Goal: Information Seeking & Learning: Learn about a topic

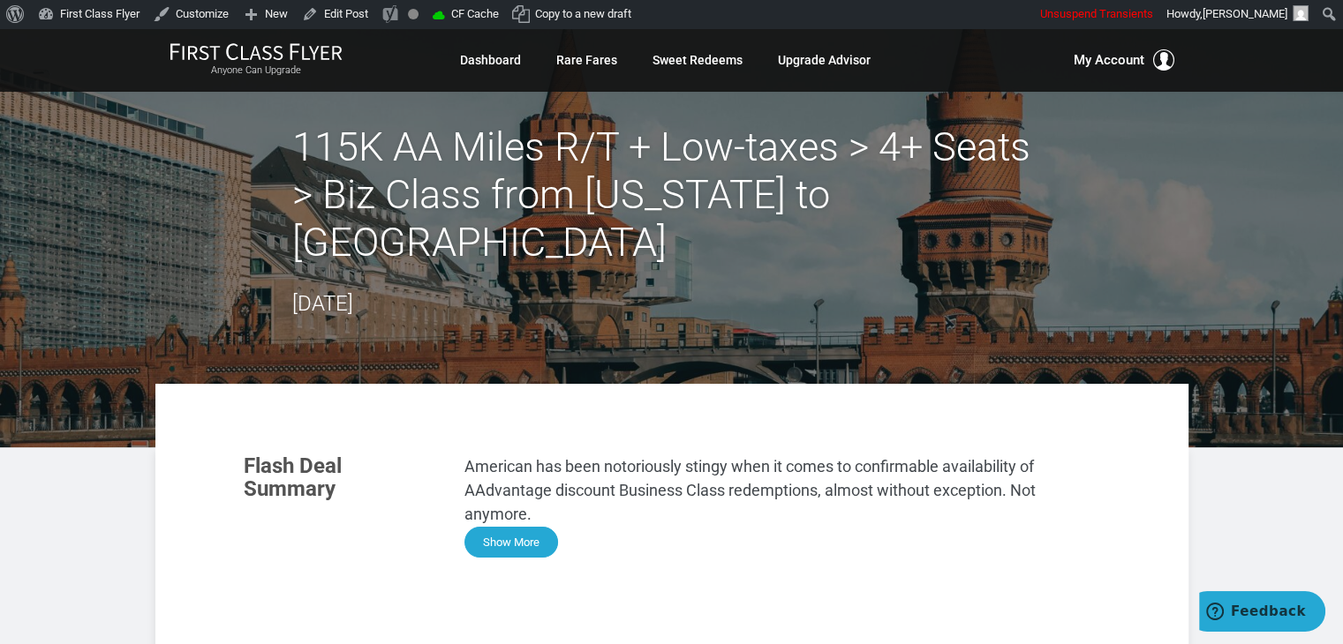
click at [531, 527] on button "Show More" at bounding box center [511, 542] width 94 height 31
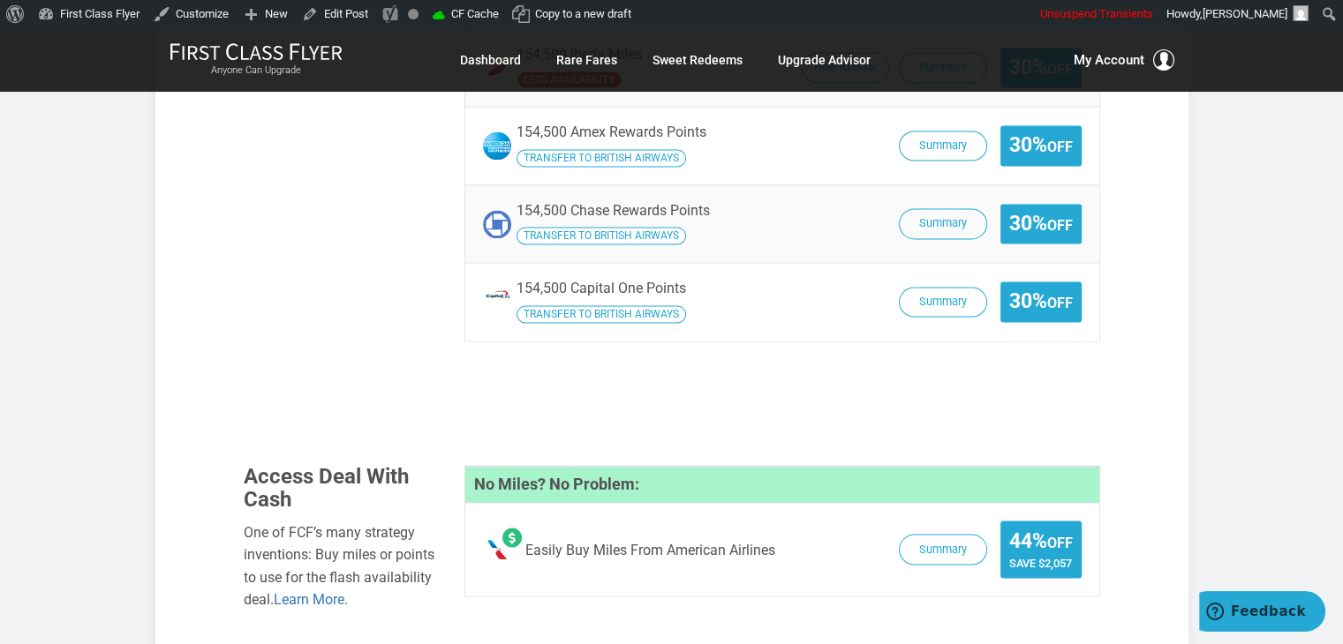
scroll to position [2885, 0]
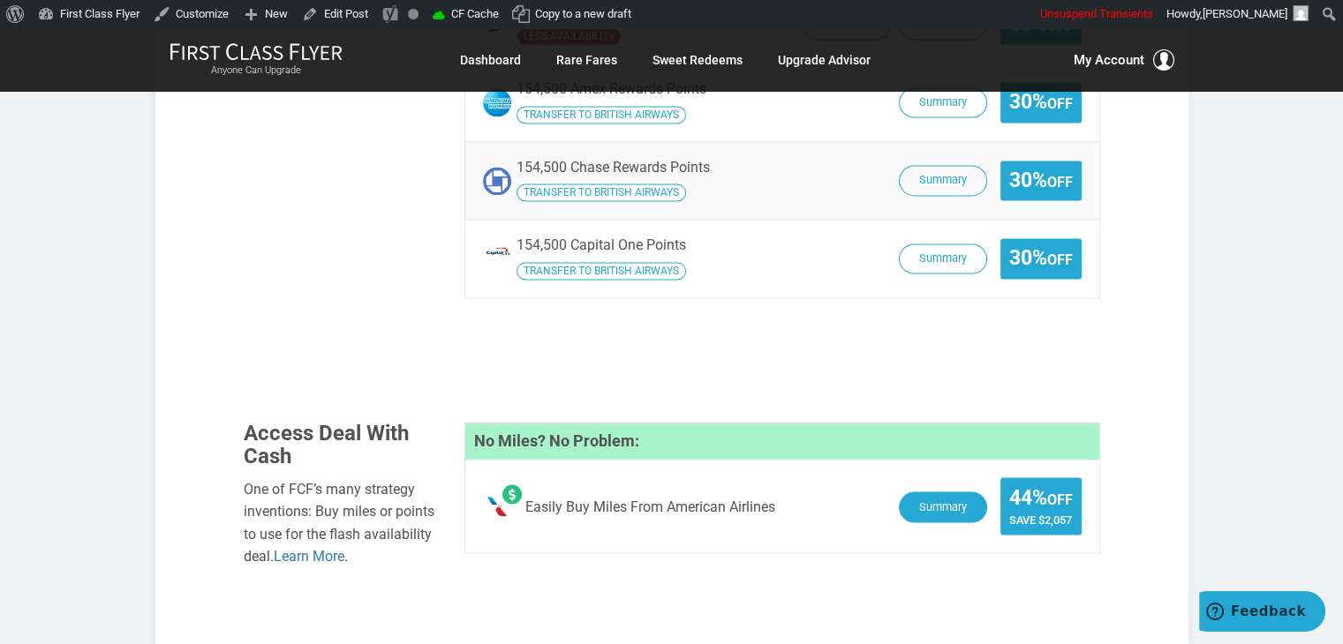
click at [950, 492] on button "Summary" at bounding box center [943, 507] width 88 height 31
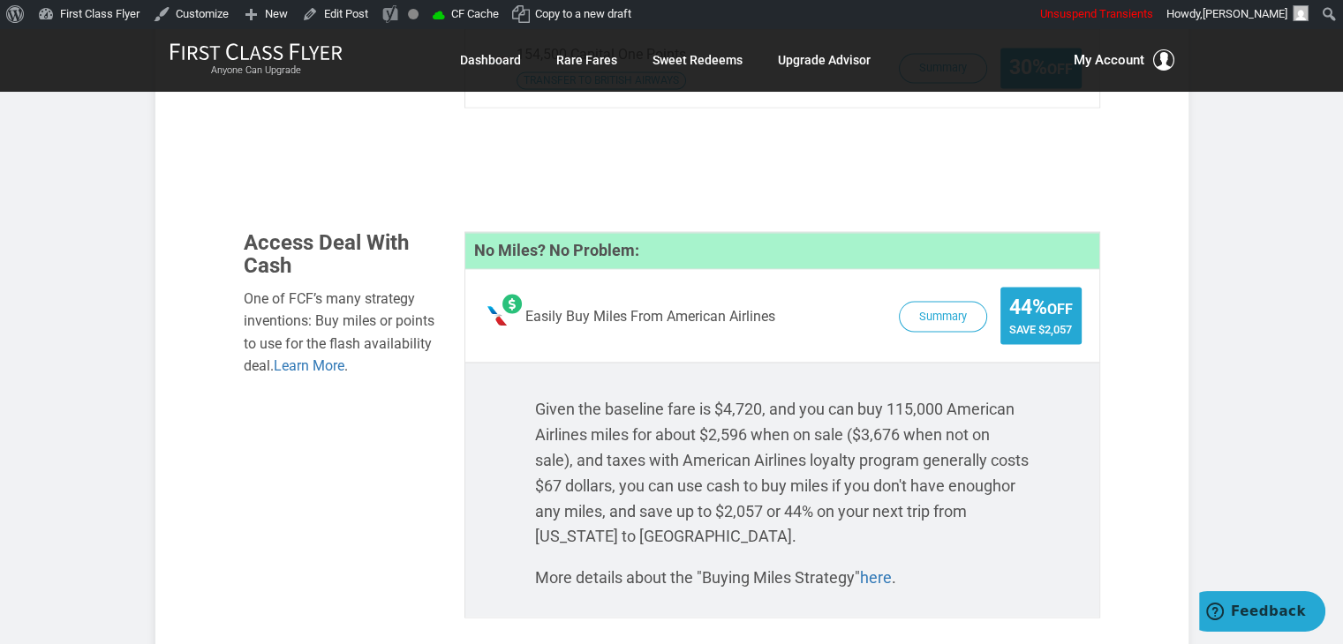
scroll to position [3069, 0]
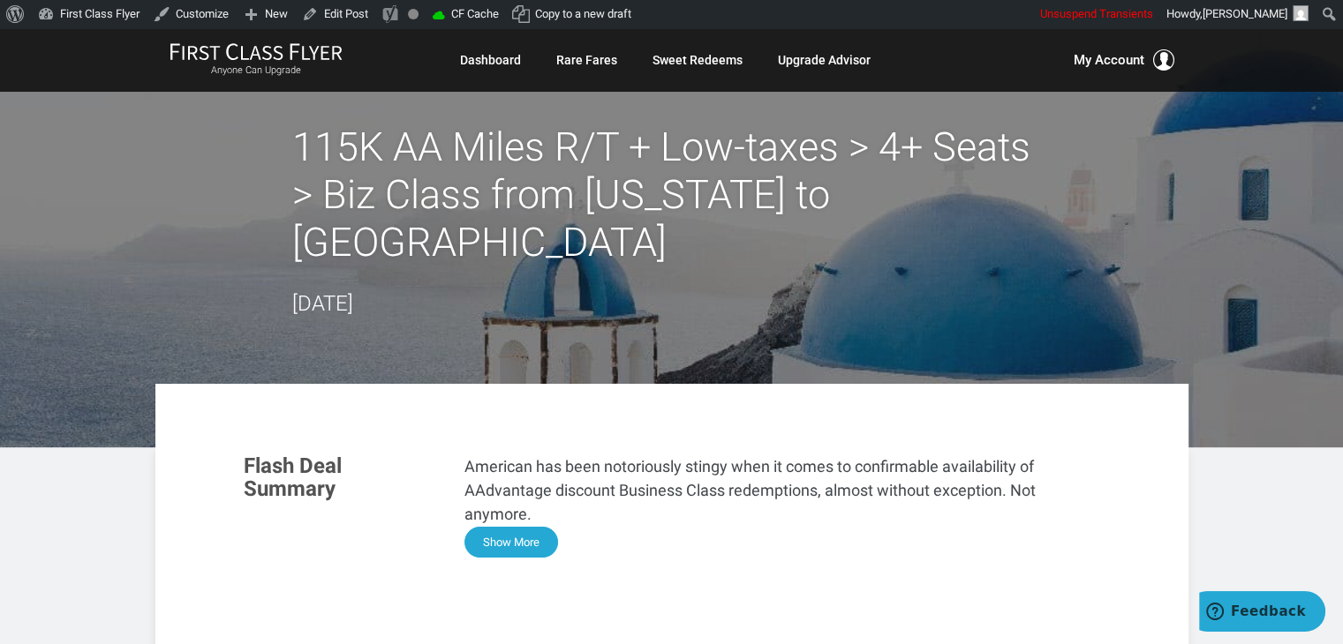
click at [492, 527] on button "Show More" at bounding box center [511, 542] width 94 height 31
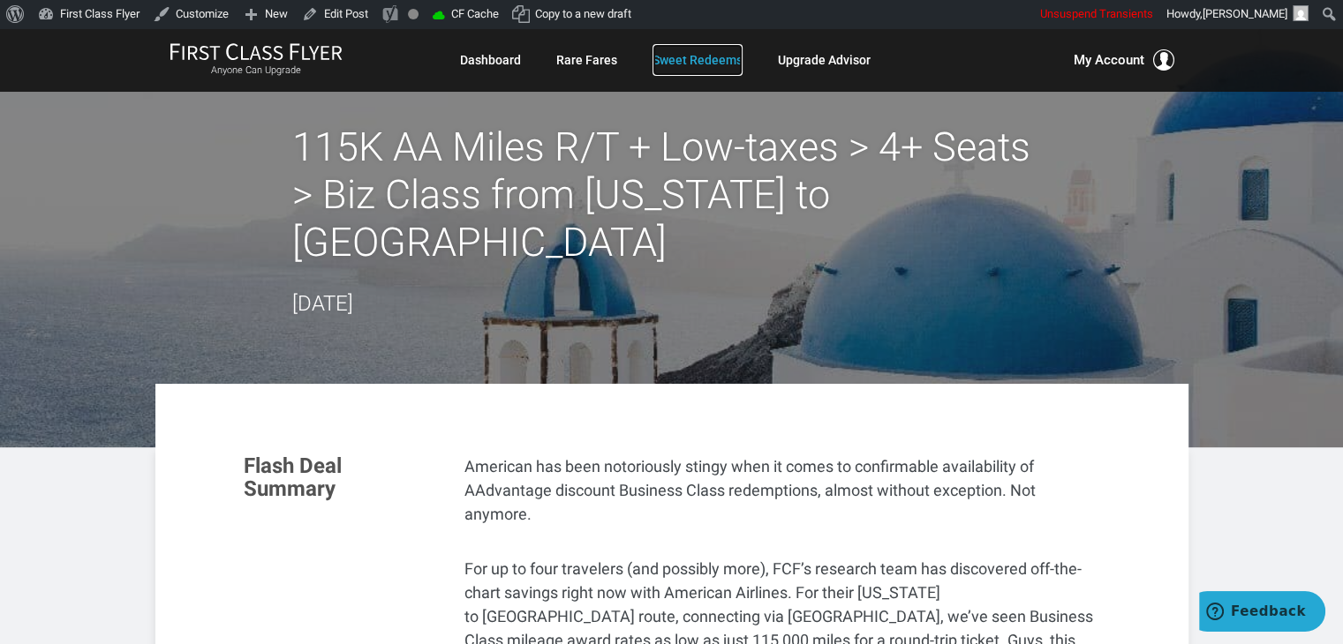
click at [691, 56] on link "Sweet Redeems" at bounding box center [697, 60] width 90 height 32
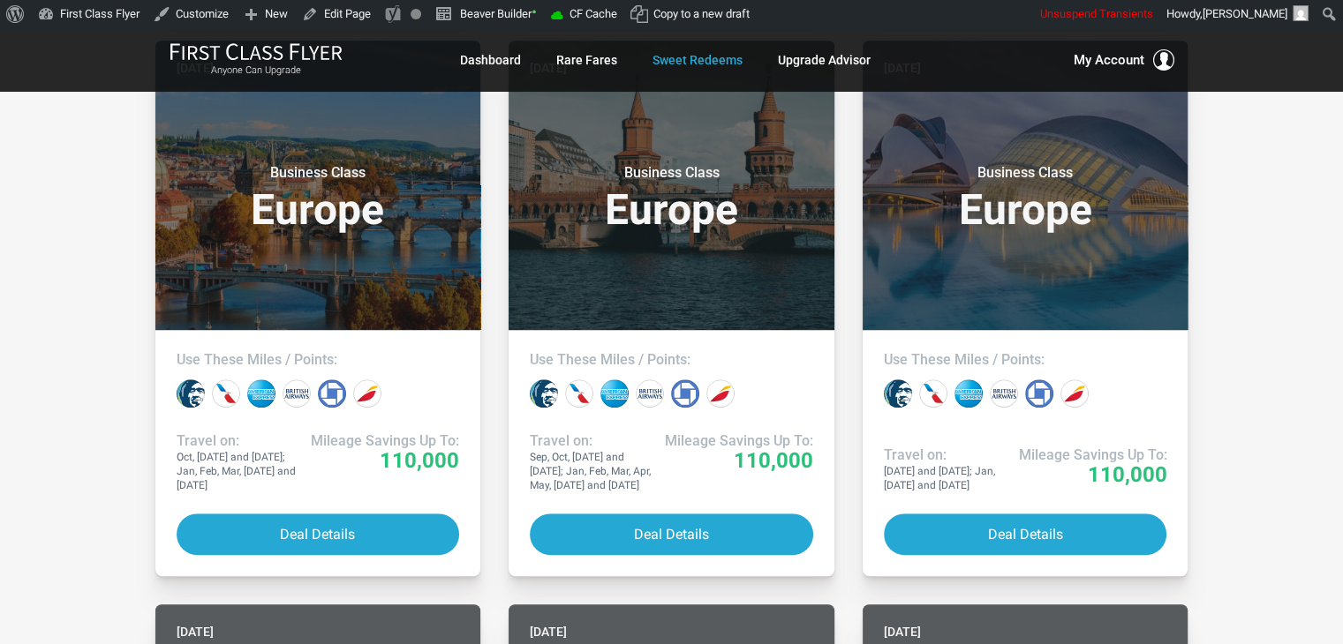
scroll to position [477, 0]
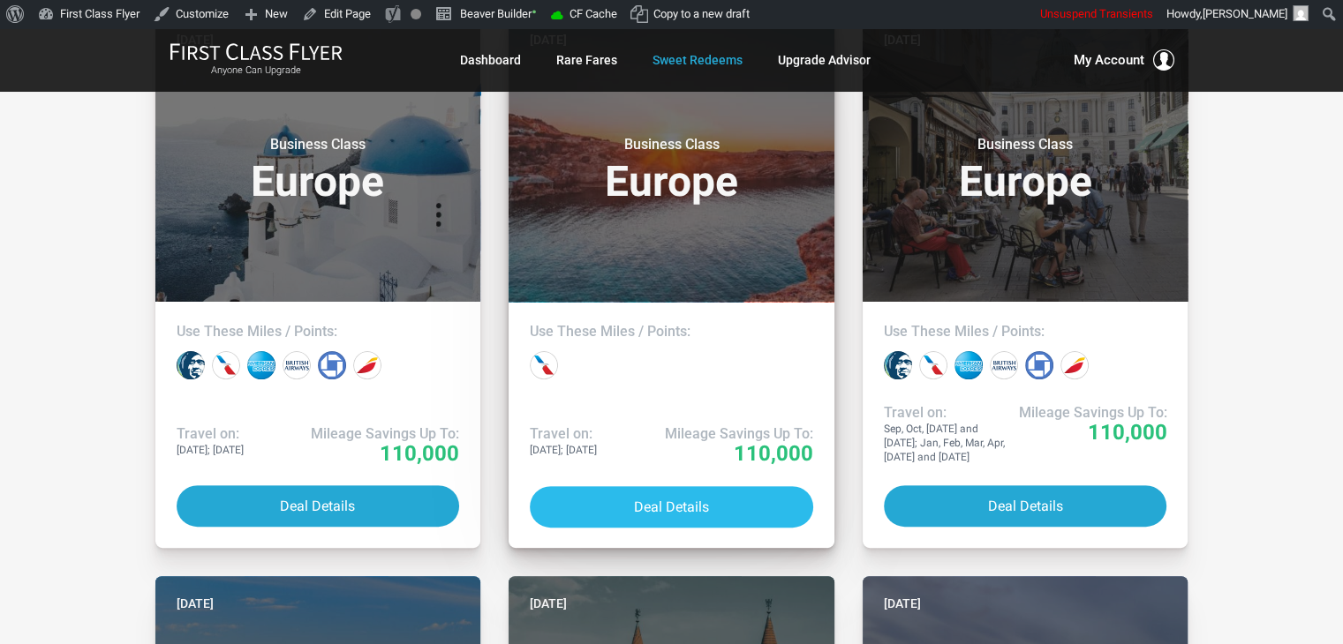
click at [691, 515] on button "Deal Details" at bounding box center [671, 506] width 283 height 41
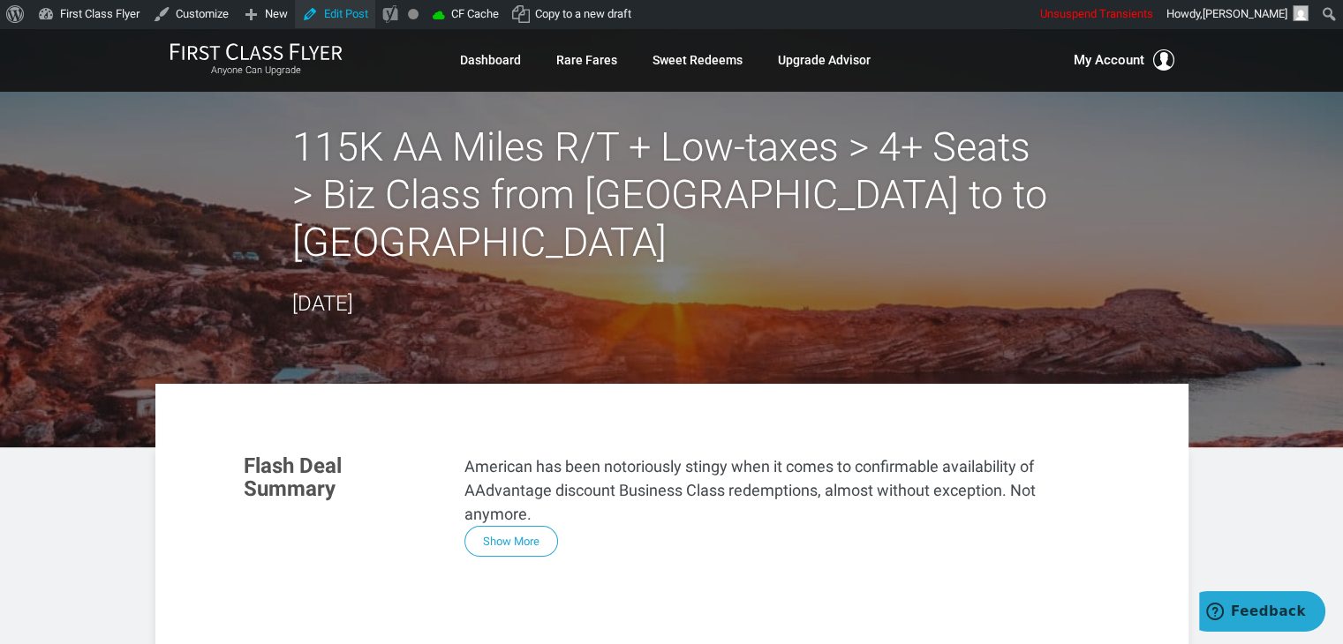
click at [346, 15] on link "Edit Post" at bounding box center [335, 14] width 80 height 28
click at [537, 527] on button "Show More" at bounding box center [511, 542] width 94 height 31
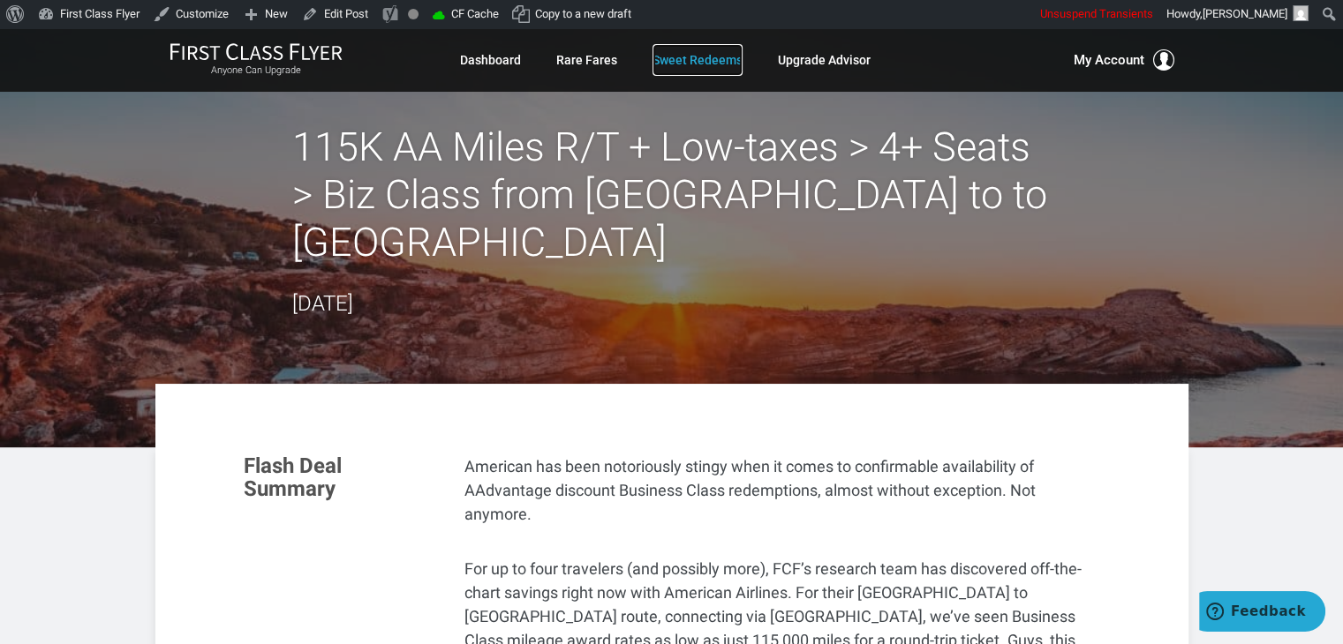
click at [681, 64] on link "Sweet Redeems" at bounding box center [697, 60] width 90 height 32
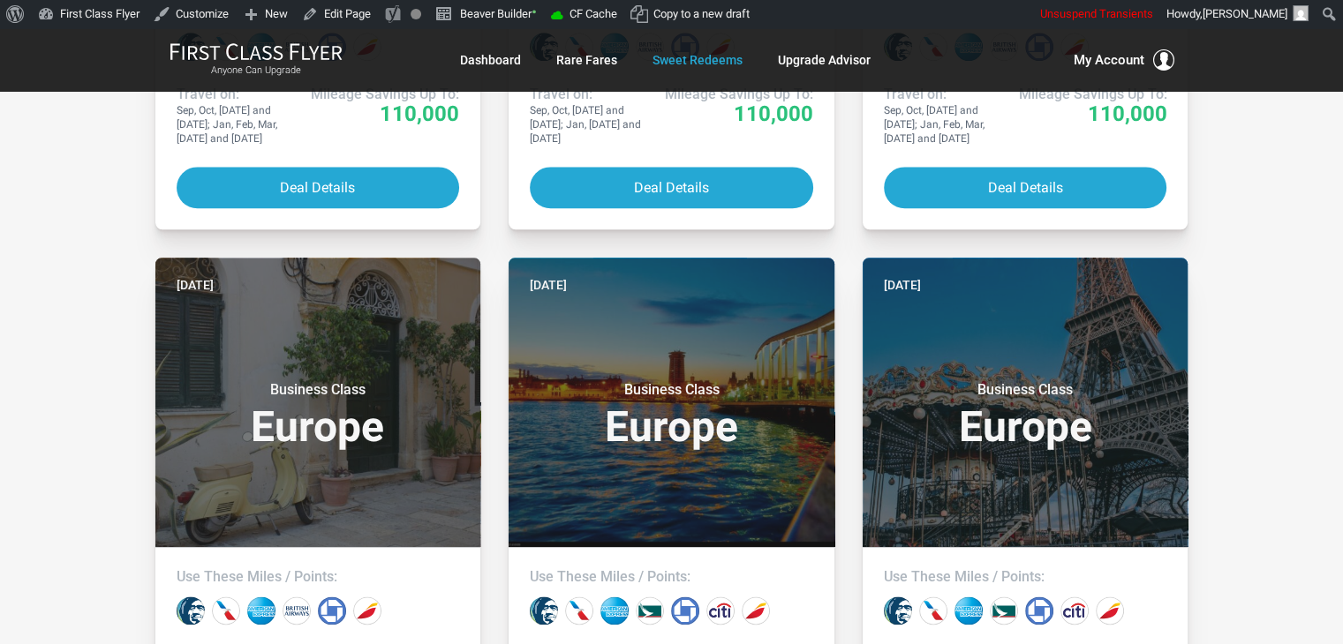
scroll to position [2070, 0]
